Goal: Information Seeking & Learning: Understand process/instructions

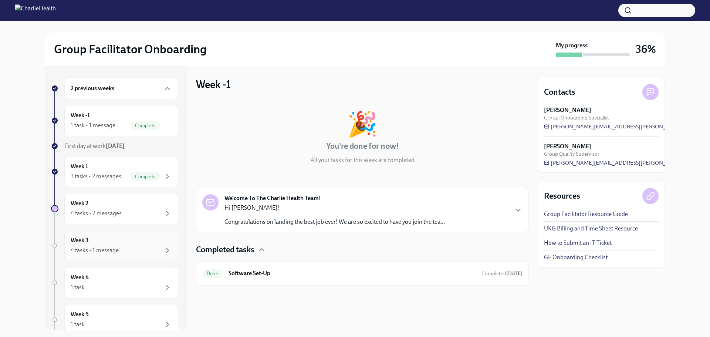
click at [95, 242] on div "Week 3 4 tasks • 1 message" at bounding box center [121, 245] width 101 height 18
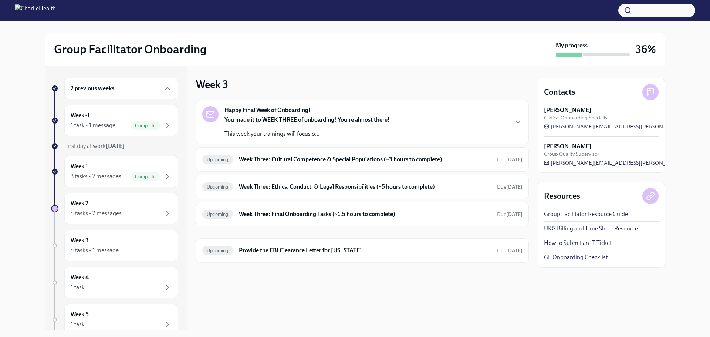
click at [326, 120] on strong "You made it to WEEK THREE of onboarding! You're almost there!" at bounding box center [306, 119] width 165 height 7
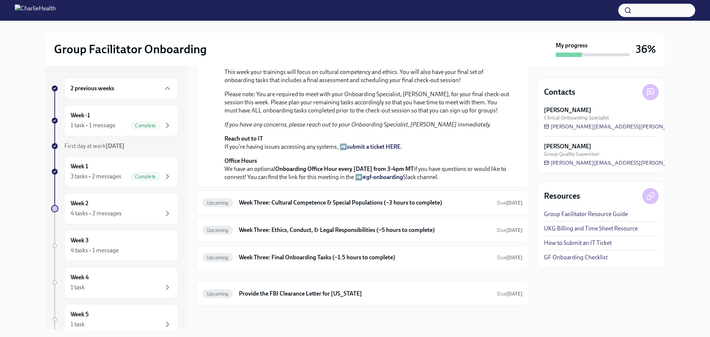
scroll to position [248, 0]
click at [296, 201] on h6 "Week Three: Cultural Competence & Special Populations (~3 hours to complete)" at bounding box center [365, 202] width 252 height 8
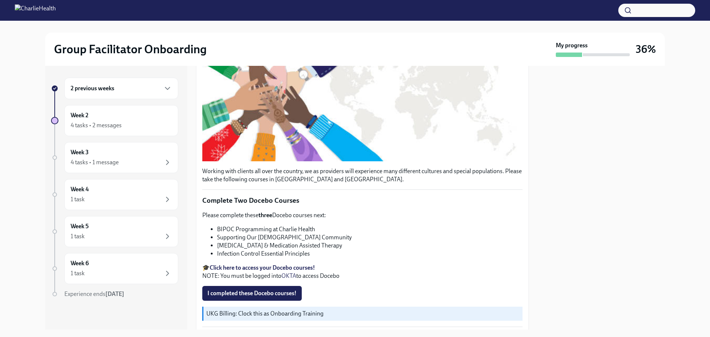
scroll to position [131, 0]
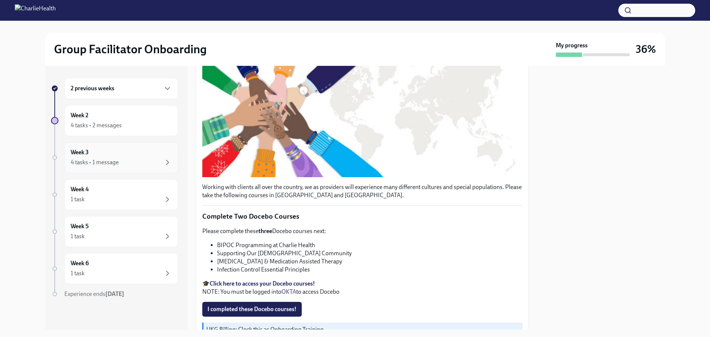
click at [123, 160] on div "4 tasks • 1 message" at bounding box center [121, 162] width 101 height 9
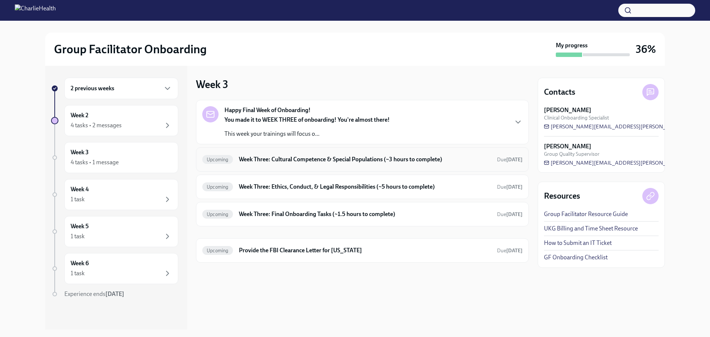
click at [284, 163] on div "Upcoming Week Three: Cultural Competence & Special Populations (~3 hours to com…" at bounding box center [362, 159] width 320 height 12
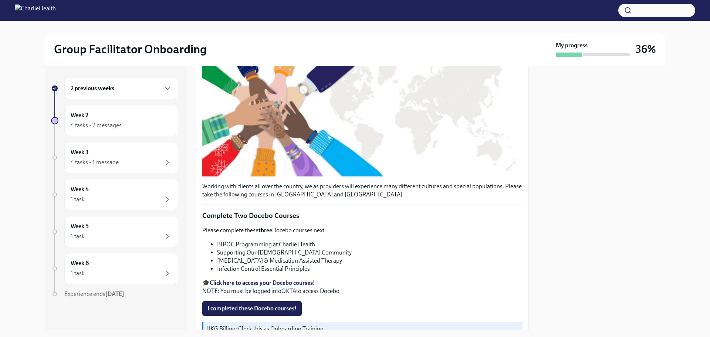
scroll to position [148, 0]
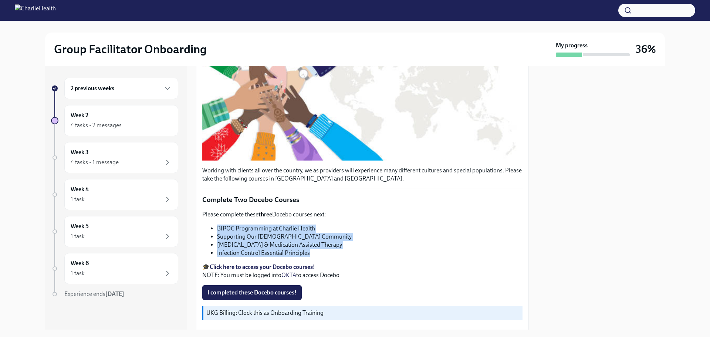
drag, startPoint x: 315, startPoint y: 250, endPoint x: 218, endPoint y: 228, distance: 98.9
click at [218, 228] on ul "BIPOC Programming at Charlie Health Supporting Our [DEMOGRAPHIC_DATA] Community…" at bounding box center [362, 240] width 320 height 33
copy ul "BIPOC Programming at Charlie Health Supporting Our [DEMOGRAPHIC_DATA] Community…"
click at [96, 154] on div "Week 3 4 tasks • 1 message" at bounding box center [121, 157] width 101 height 18
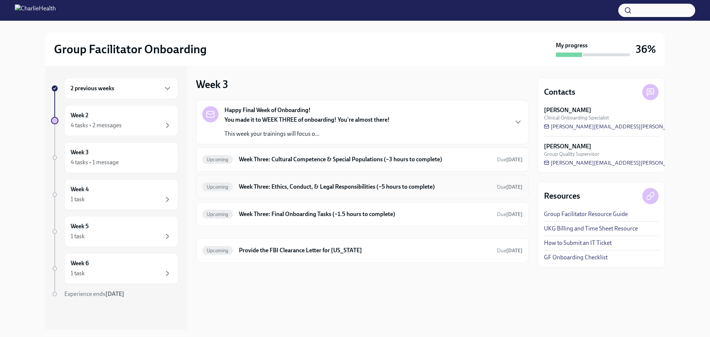
click at [308, 189] on h6 "Week Three: Ethics, Conduct, & Legal Responsibilities (~5 hours to complete)" at bounding box center [365, 187] width 252 height 8
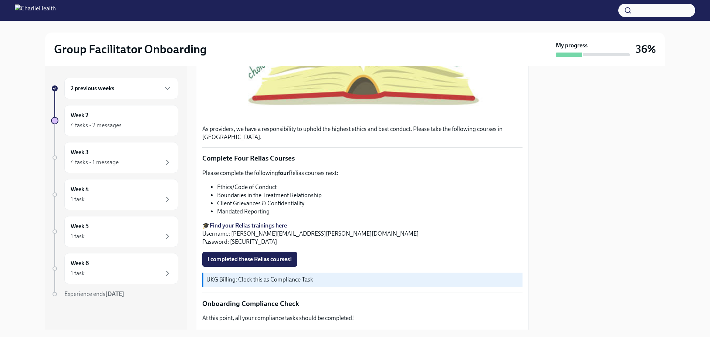
scroll to position [272, 0]
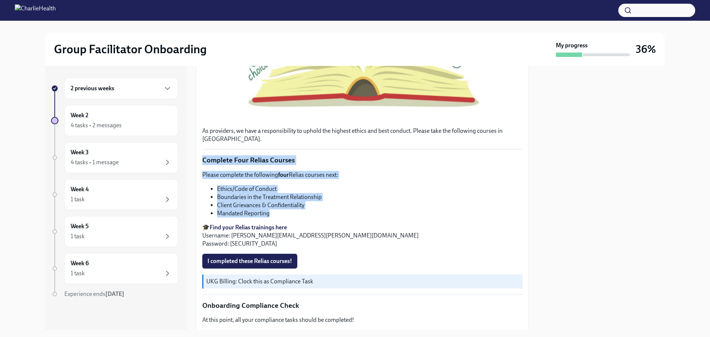
drag, startPoint x: 276, startPoint y: 220, endPoint x: 194, endPoint y: 172, distance: 95.1
click at [194, 172] on div "2 previous weeks Week 2 4 tasks • 2 messages Week 3 4 tasks • 1 message Week 4 …" at bounding box center [354, 198] width 619 height 264
copy div "Complete Four Relias Courses Please complete the following four Relias courses …"
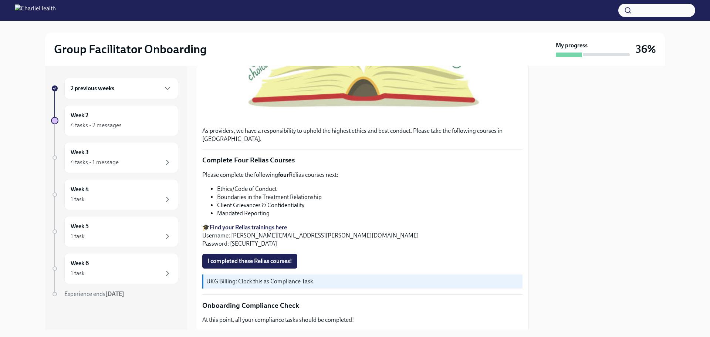
click at [355, 231] on p "🎓 Find your Relias trainings here Username: [PERSON_NAME][EMAIL_ADDRESS][PERSON…" at bounding box center [362, 235] width 320 height 24
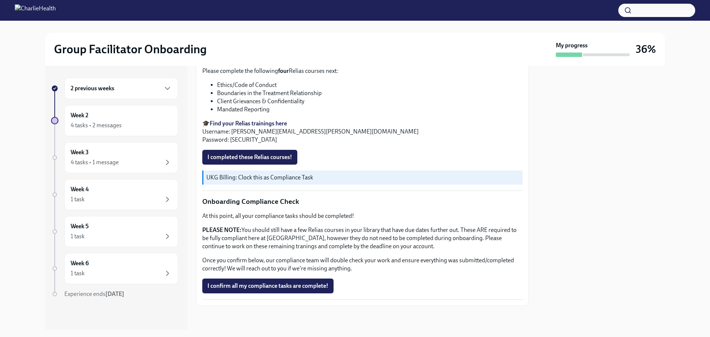
scroll to position [383, 0]
click at [119, 159] on div "4 tasks • 1 message" at bounding box center [121, 162] width 101 height 9
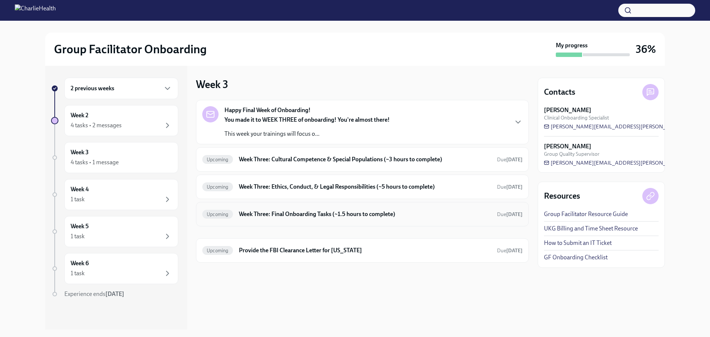
click at [282, 211] on h6 "Week Three: Final Onboarding Tasks (~1.5 hours to complete)" at bounding box center [365, 214] width 252 height 8
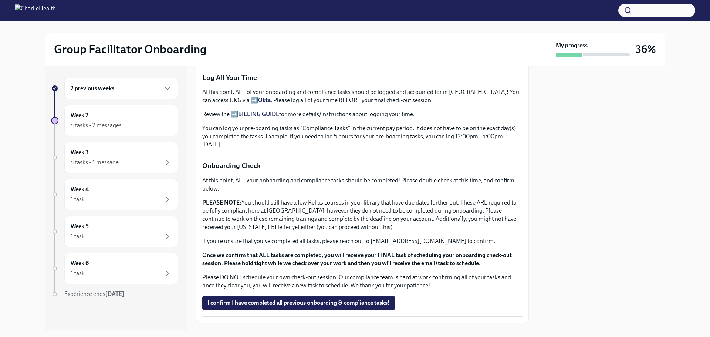
scroll to position [540, 0]
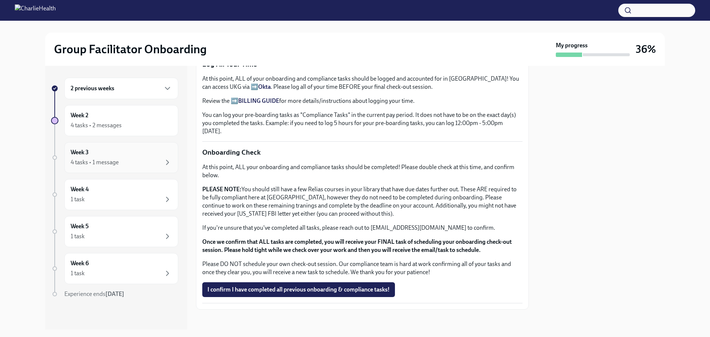
click at [99, 158] on div "4 tasks • 1 message" at bounding box center [95, 162] width 48 height 8
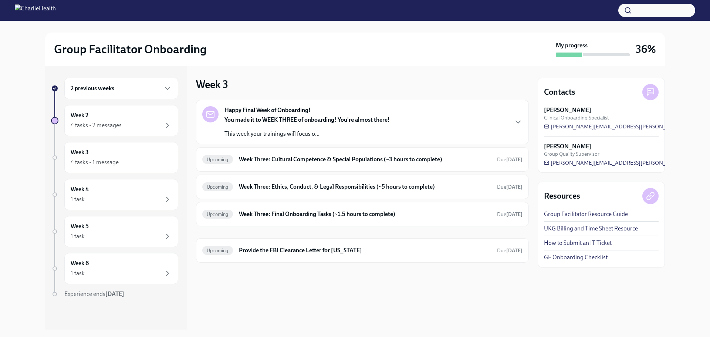
click at [286, 115] on div "Happy Final Week of Onboarding! You made it to WEEK THREE of onboarding! You're…" at bounding box center [306, 122] width 165 height 32
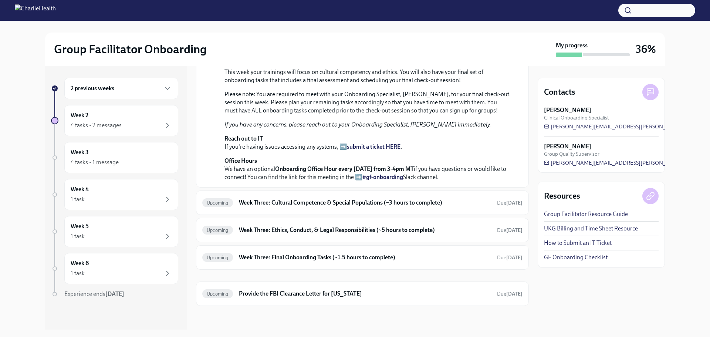
scroll to position [185, 0]
click at [295, 207] on h6 "Week Three: Cultural Competence & Special Populations (~3 hours to complete)" at bounding box center [365, 202] width 252 height 8
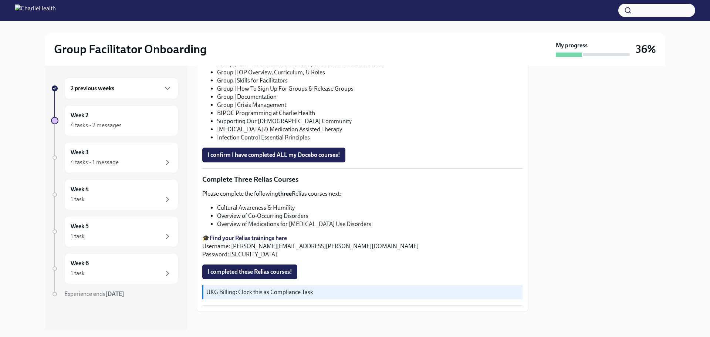
scroll to position [538, 0]
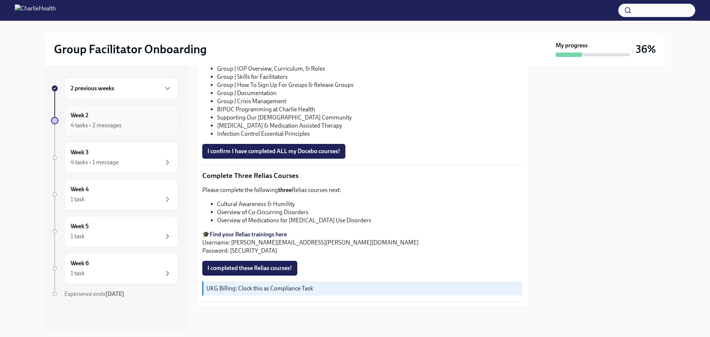
click at [121, 125] on div "4 tasks • 2 messages" at bounding box center [121, 125] width 101 height 9
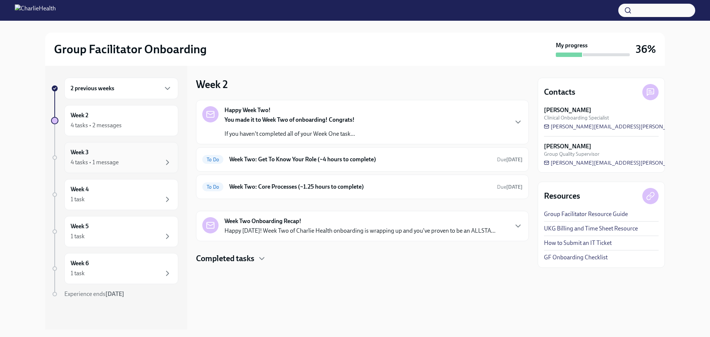
click at [119, 153] on div "Week 3 4 tasks • 1 message" at bounding box center [121, 157] width 101 height 18
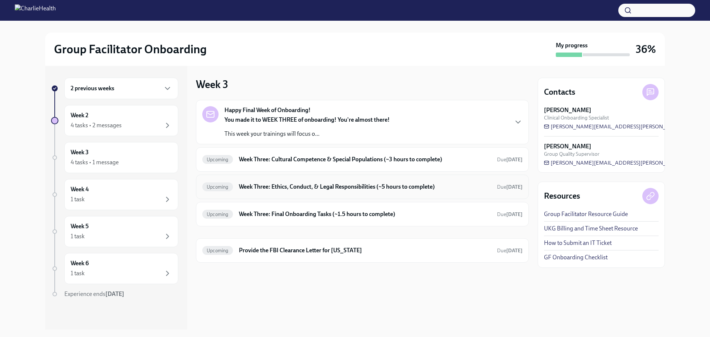
click at [288, 185] on h6 "Week Three: Ethics, Conduct, & Legal Responsibilities (~5 hours to complete)" at bounding box center [365, 187] width 252 height 8
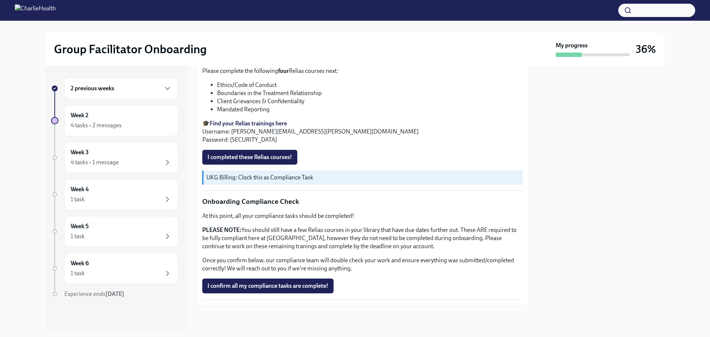
scroll to position [383, 0]
click at [116, 158] on div "4 tasks • 1 message" at bounding box center [95, 162] width 48 height 8
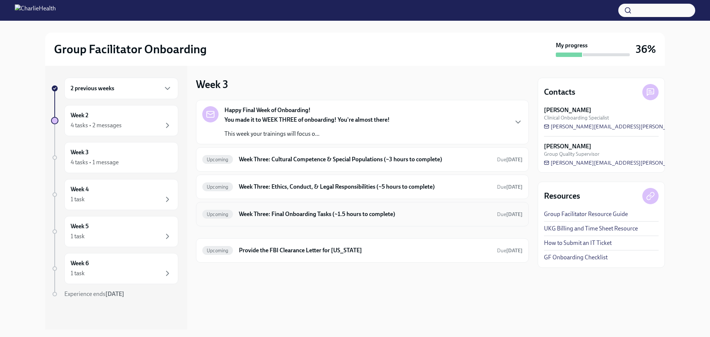
click at [273, 213] on h6 "Week Three: Final Onboarding Tasks (~1.5 hours to complete)" at bounding box center [365, 214] width 252 height 8
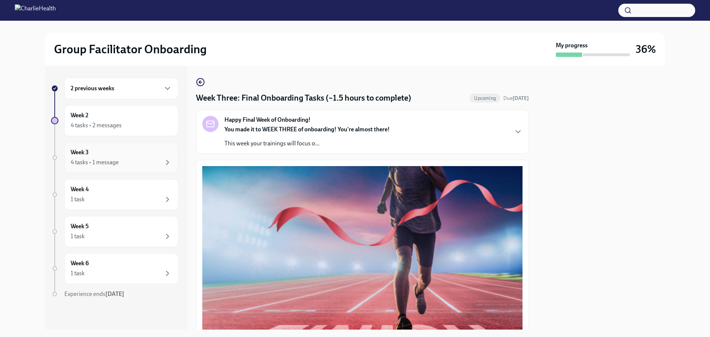
click at [113, 163] on div "4 tasks • 1 message" at bounding box center [95, 162] width 48 height 8
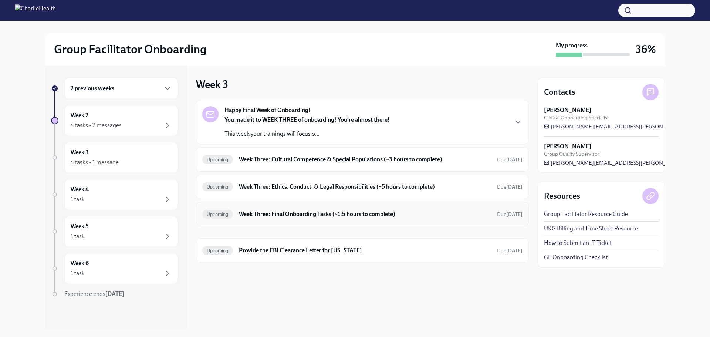
click at [315, 212] on h6 "Week Three: Final Onboarding Tasks (~1.5 hours to complete)" at bounding box center [365, 214] width 252 height 8
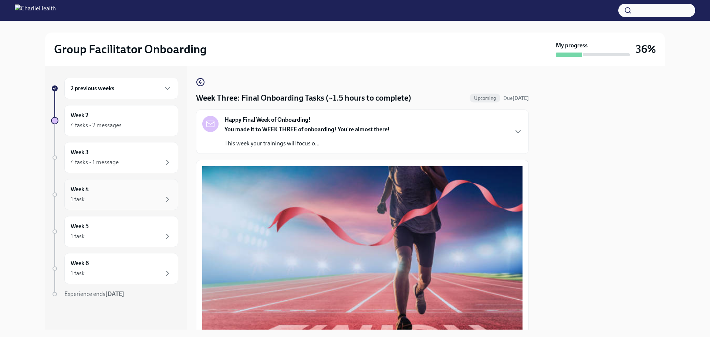
click at [124, 191] on div "Week 4 1 task" at bounding box center [121, 194] width 101 height 18
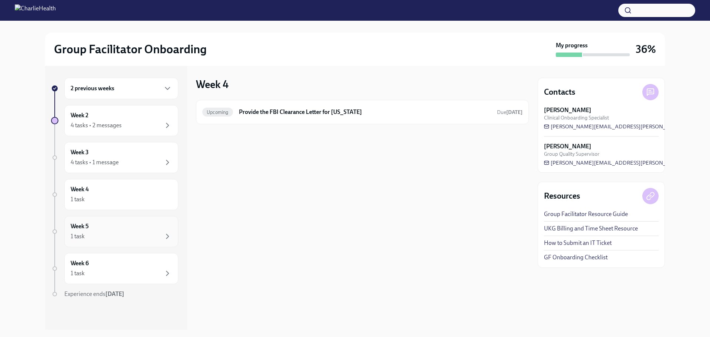
click at [110, 234] on div "1 task" at bounding box center [121, 236] width 101 height 9
click at [107, 264] on div "Week 6 1 task" at bounding box center [121, 268] width 101 height 18
click at [134, 267] on div "Week 6 1 task" at bounding box center [121, 268] width 101 height 18
click at [304, 111] on h6 "Provide the FBI Clearance Letter for [US_STATE]" at bounding box center [365, 112] width 252 height 8
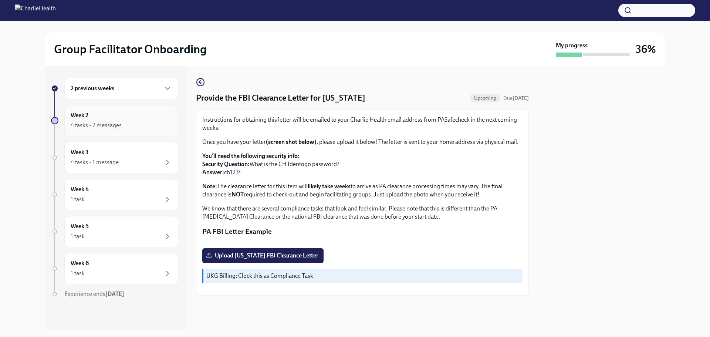
click at [103, 117] on div "Week 2 4 tasks • 2 messages" at bounding box center [121, 120] width 101 height 18
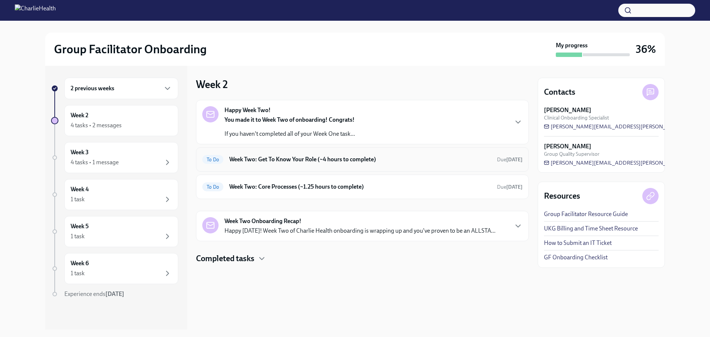
click at [296, 156] on h6 "Week Two: Get To Know Your Role (~4 hours to complete)" at bounding box center [360, 159] width 262 height 8
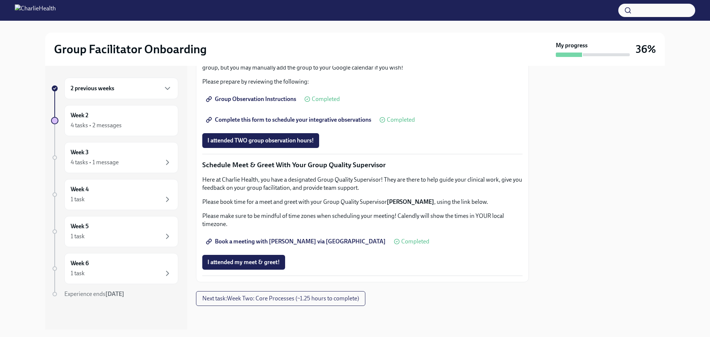
scroll to position [665, 0]
click at [121, 123] on div "4 tasks • 2 messages" at bounding box center [96, 125] width 51 height 8
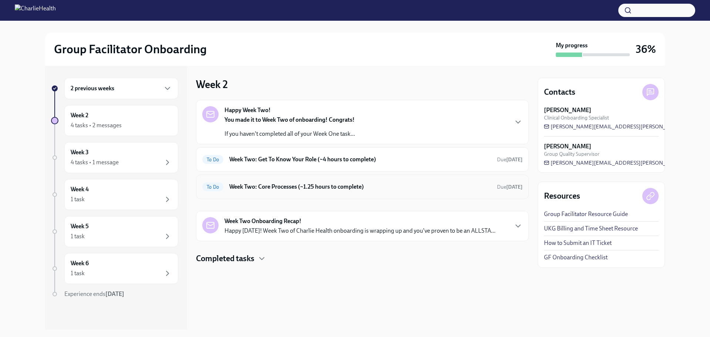
click at [276, 187] on h6 "Week Two: Core Processes (~1.25 hours to complete)" at bounding box center [360, 187] width 262 height 8
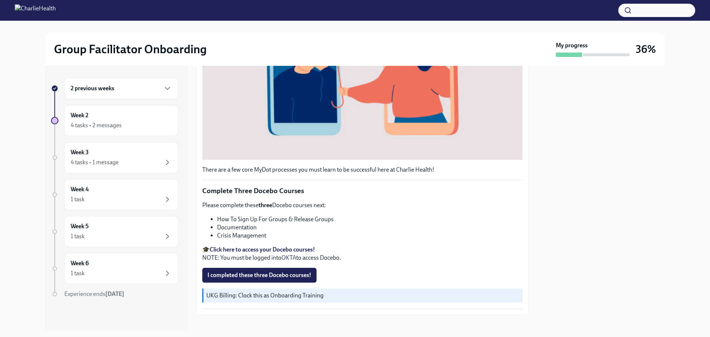
scroll to position [222, 0]
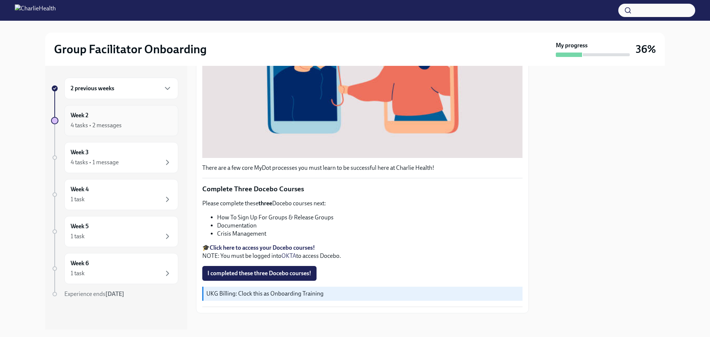
click at [102, 123] on div "4 tasks • 2 messages" at bounding box center [96, 125] width 51 height 8
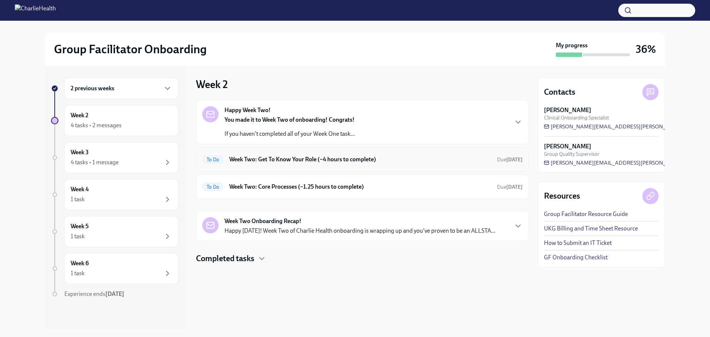
click at [283, 160] on h6 "Week Two: Get To Know Your Role (~4 hours to complete)" at bounding box center [360, 159] width 262 height 8
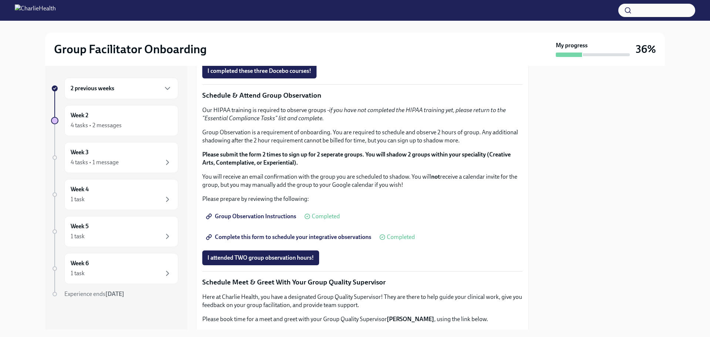
scroll to position [333, 0]
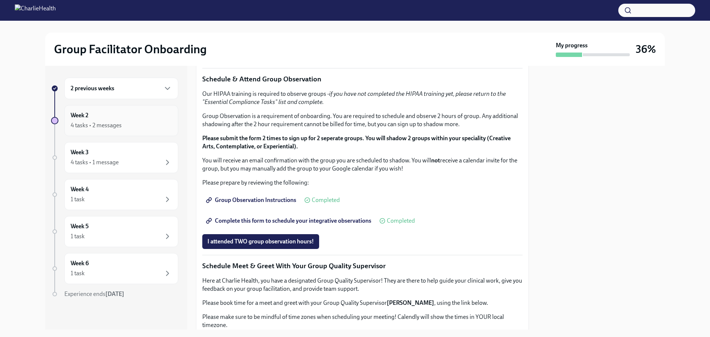
click at [112, 123] on div "4 tasks • 2 messages" at bounding box center [96, 125] width 51 height 8
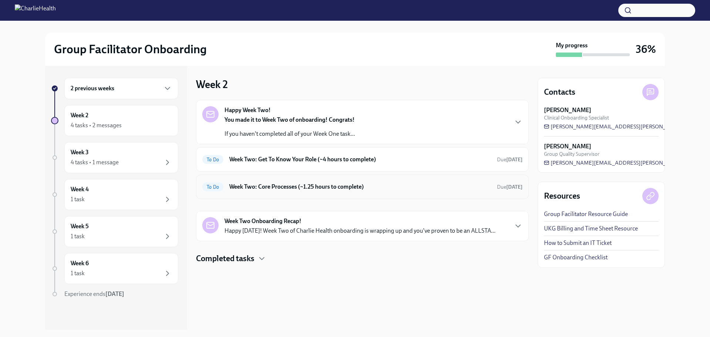
click at [259, 186] on h6 "Week Two: Core Processes (~1.25 hours to complete)" at bounding box center [360, 187] width 262 height 8
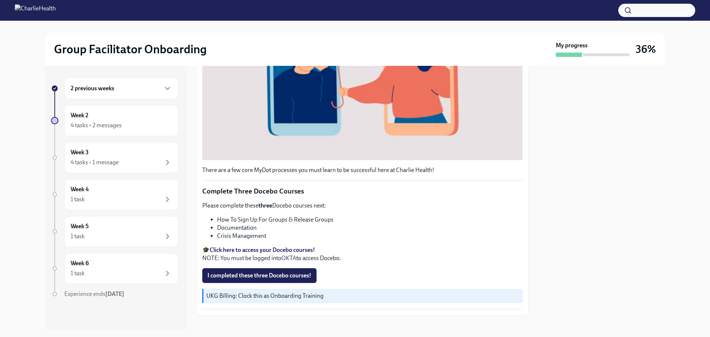
scroll to position [225, 0]
